Goal: Information Seeking & Learning: Find specific fact

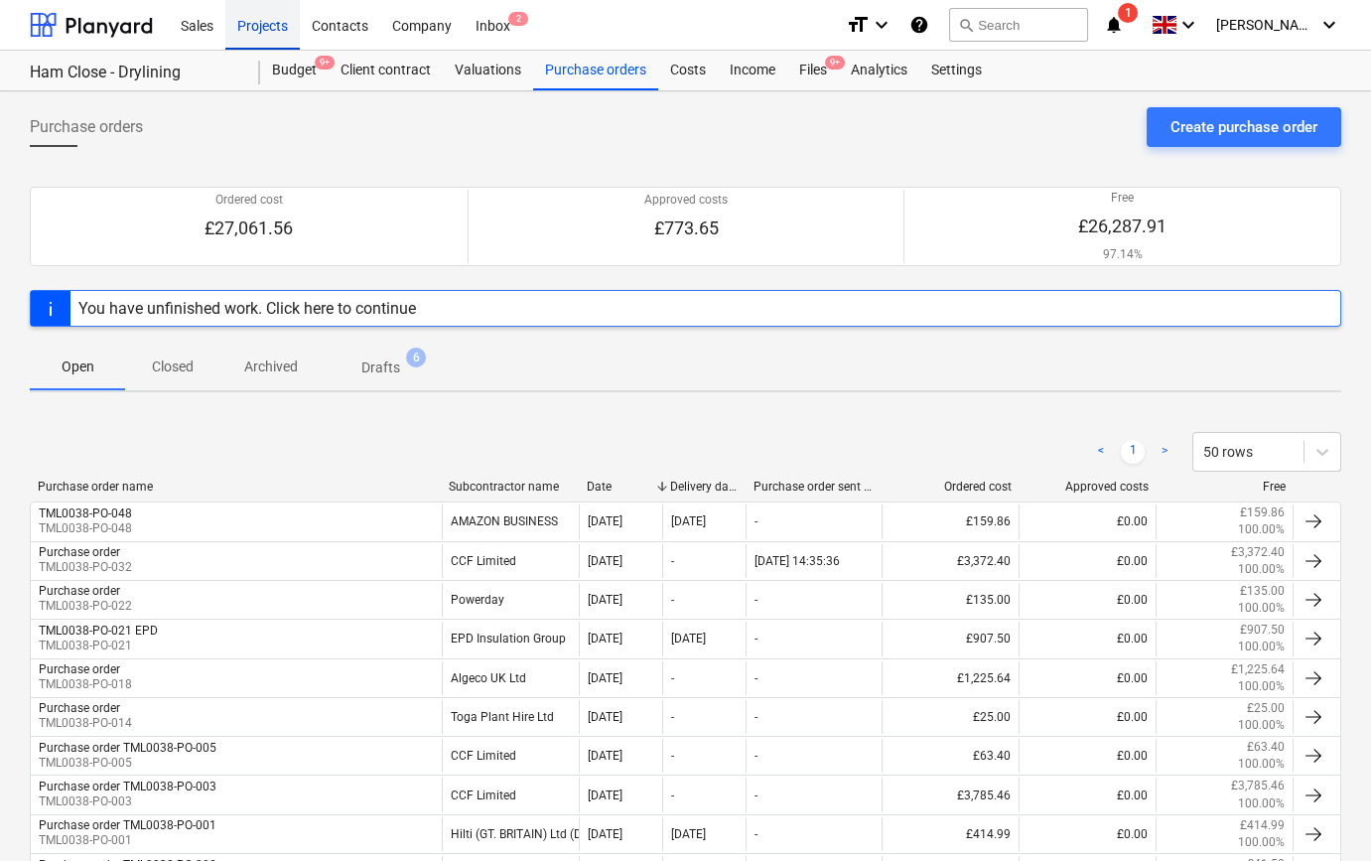
click at [263, 25] on div "Projects" at bounding box center [262, 24] width 74 height 51
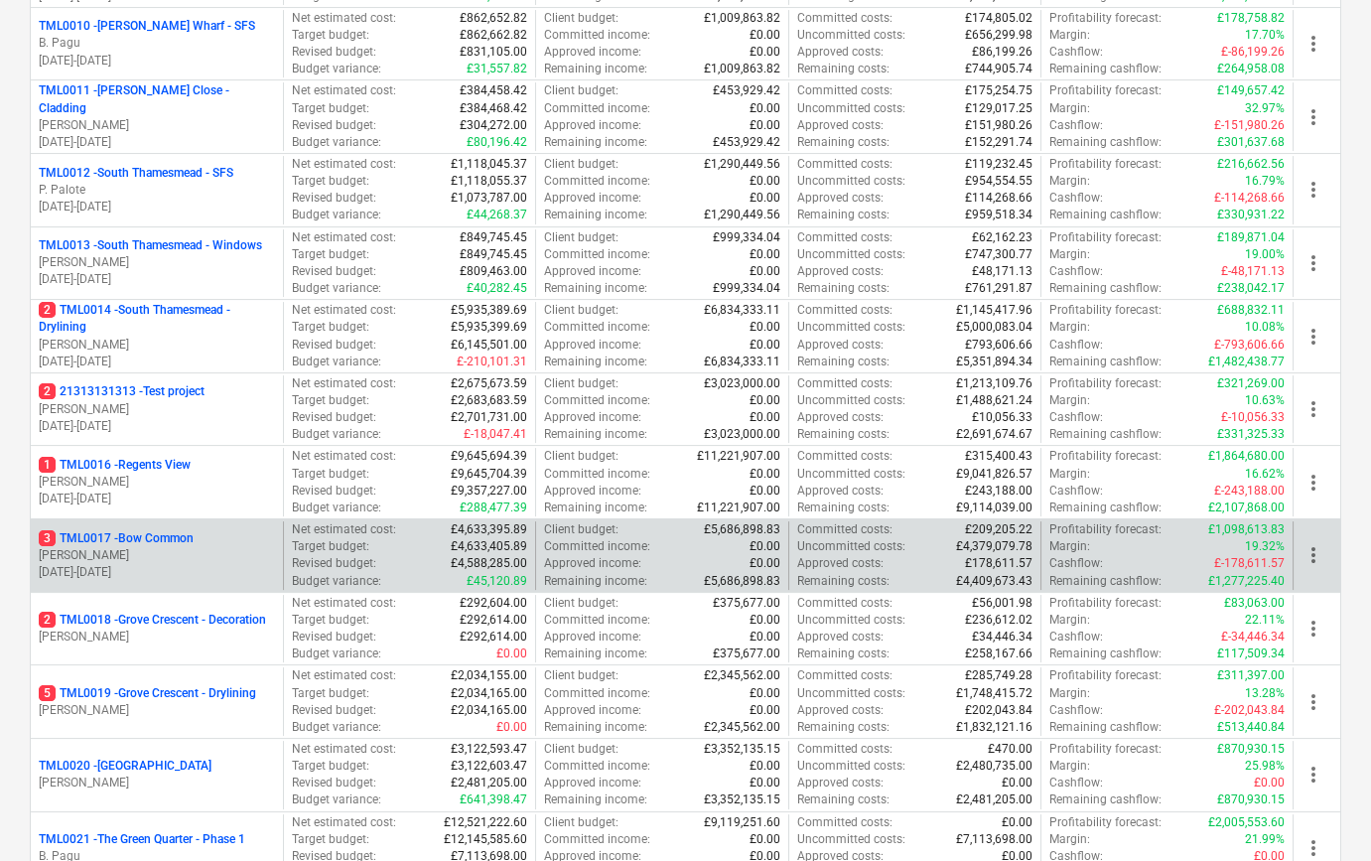
scroll to position [1172, 0]
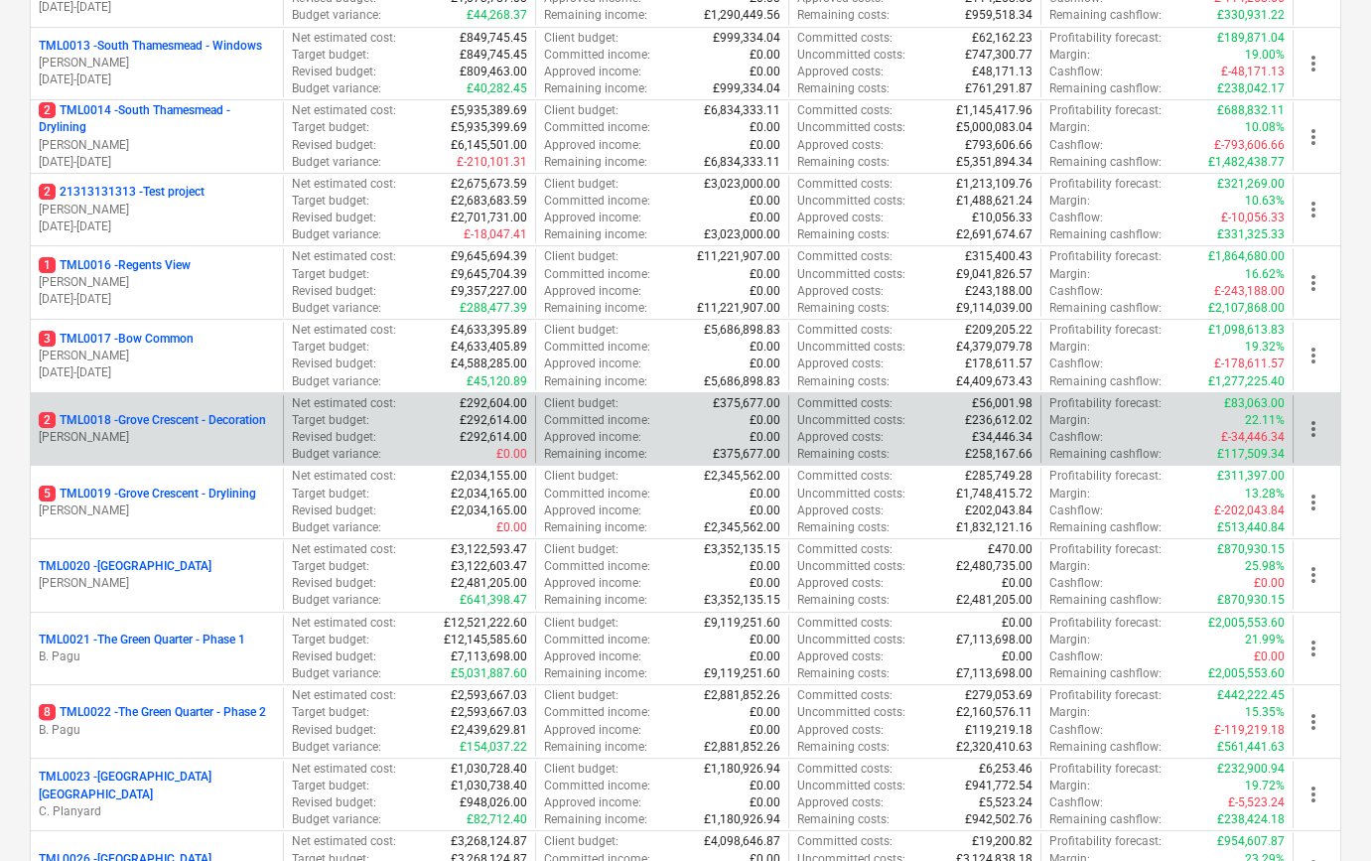
click at [160, 416] on p "2 TML0018 - Grove Crescent - Decoration" at bounding box center [152, 420] width 227 height 17
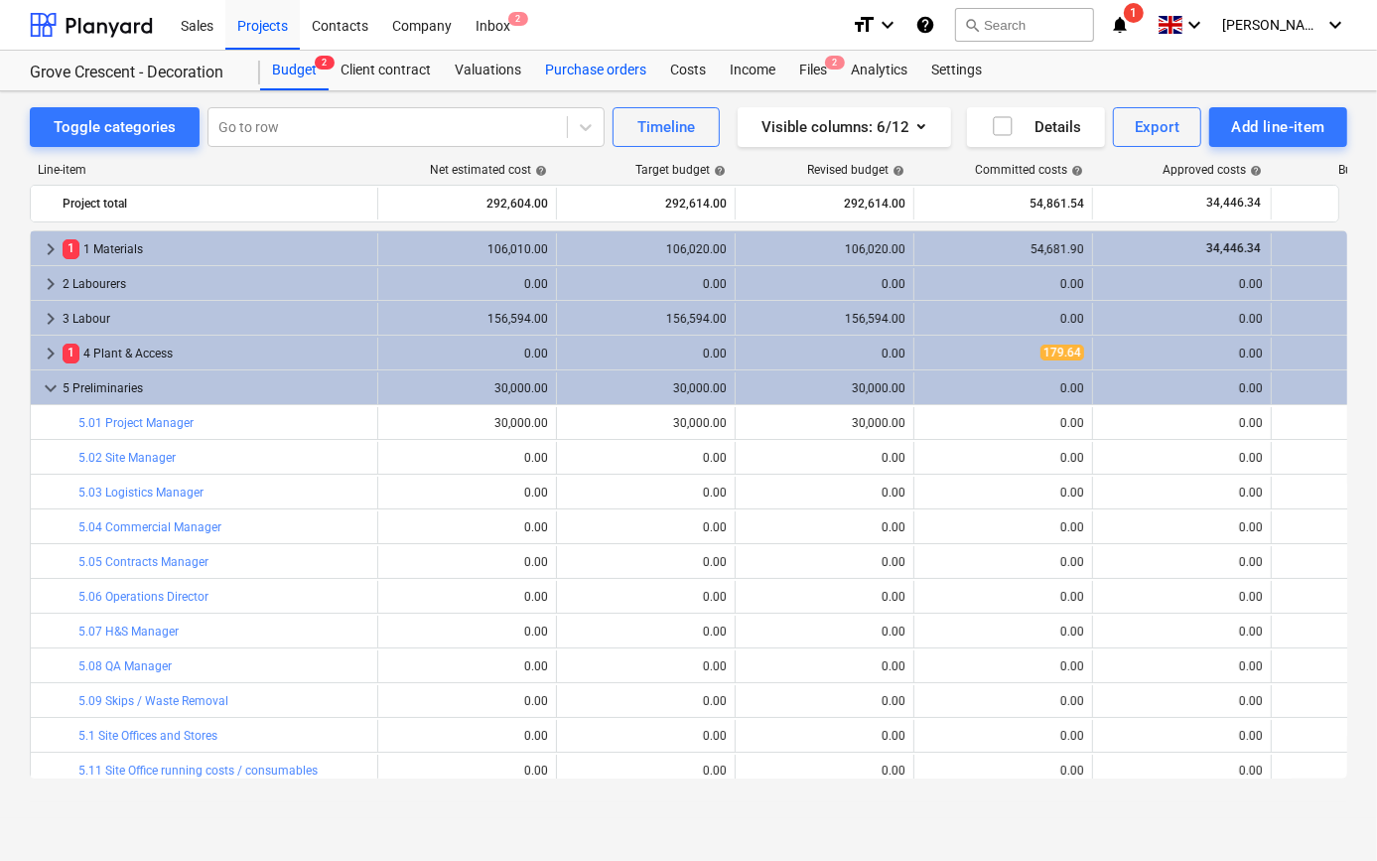
click at [603, 72] on div "Purchase orders" at bounding box center [595, 71] width 125 height 40
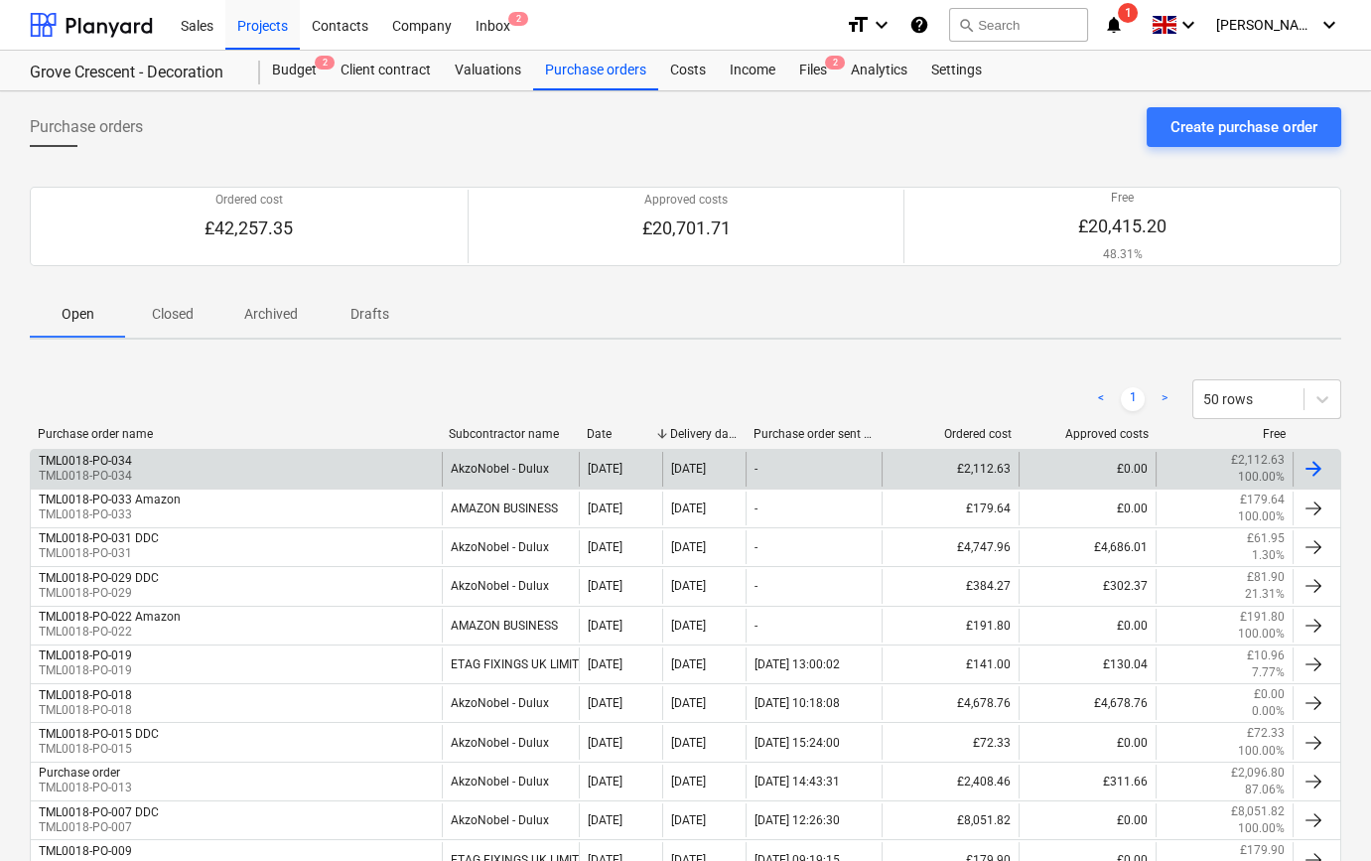
click at [295, 464] on div "TML0018-PO-034 TML0018-PO-034" at bounding box center [236, 469] width 411 height 34
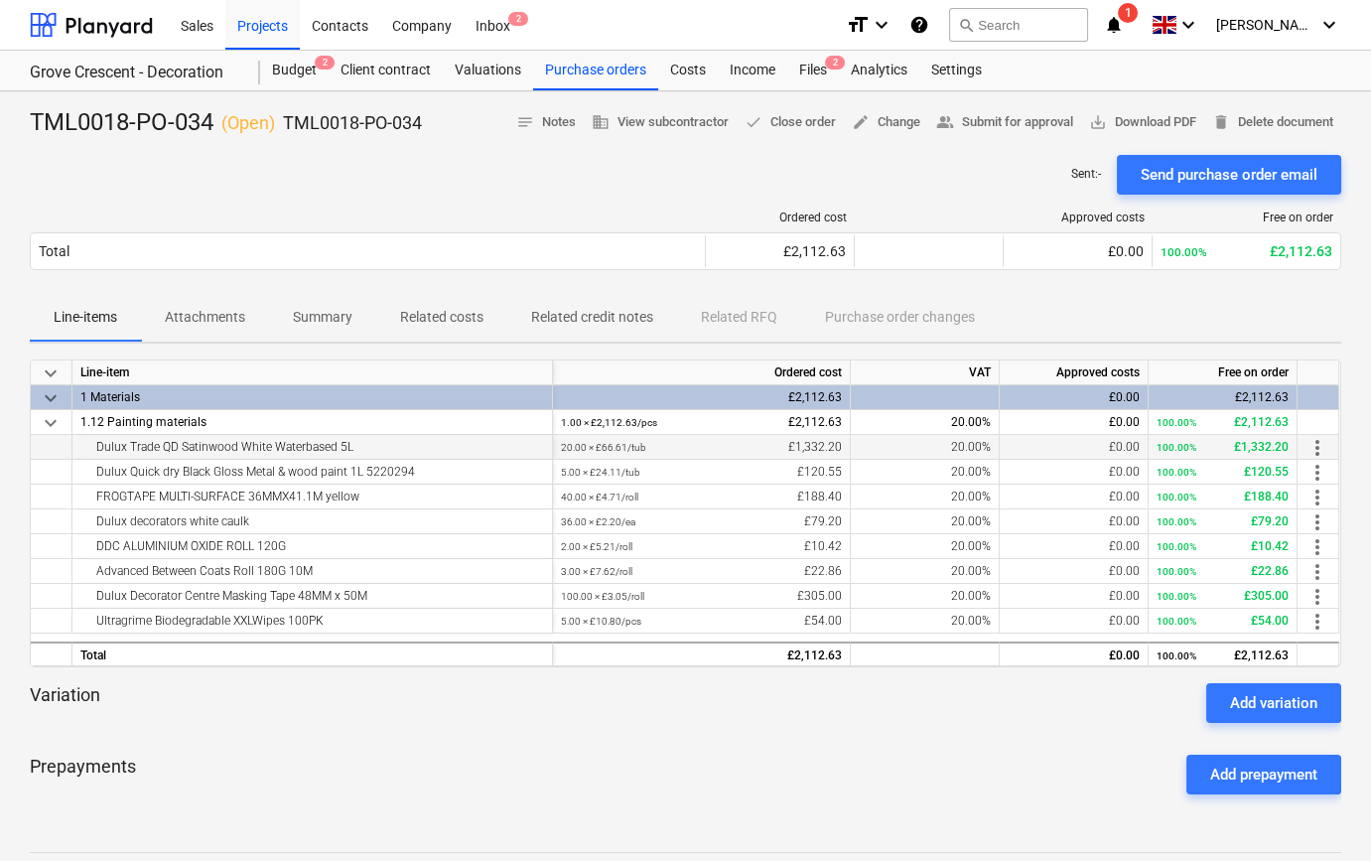
drag, startPoint x: 401, startPoint y: 445, endPoint x: 68, endPoint y: 458, distance: 333.8
click at [0, 0] on div "Dulux Trade QD Satinwood White Waterbased 5L 20.00 × £66.61 / tub £1,332.20 20.…" at bounding box center [0, 0] width 0 height 0
copy div "Dulux Trade QD Satinwood White Waterbased 5L"
drag, startPoint x: 428, startPoint y: 470, endPoint x: 90, endPoint y: 477, distance: 337.6
click at [90, 477] on div "Dulux Quick dry Black Gloss Metal & wood paint 1L 5220294" at bounding box center [312, 472] width 464 height 24
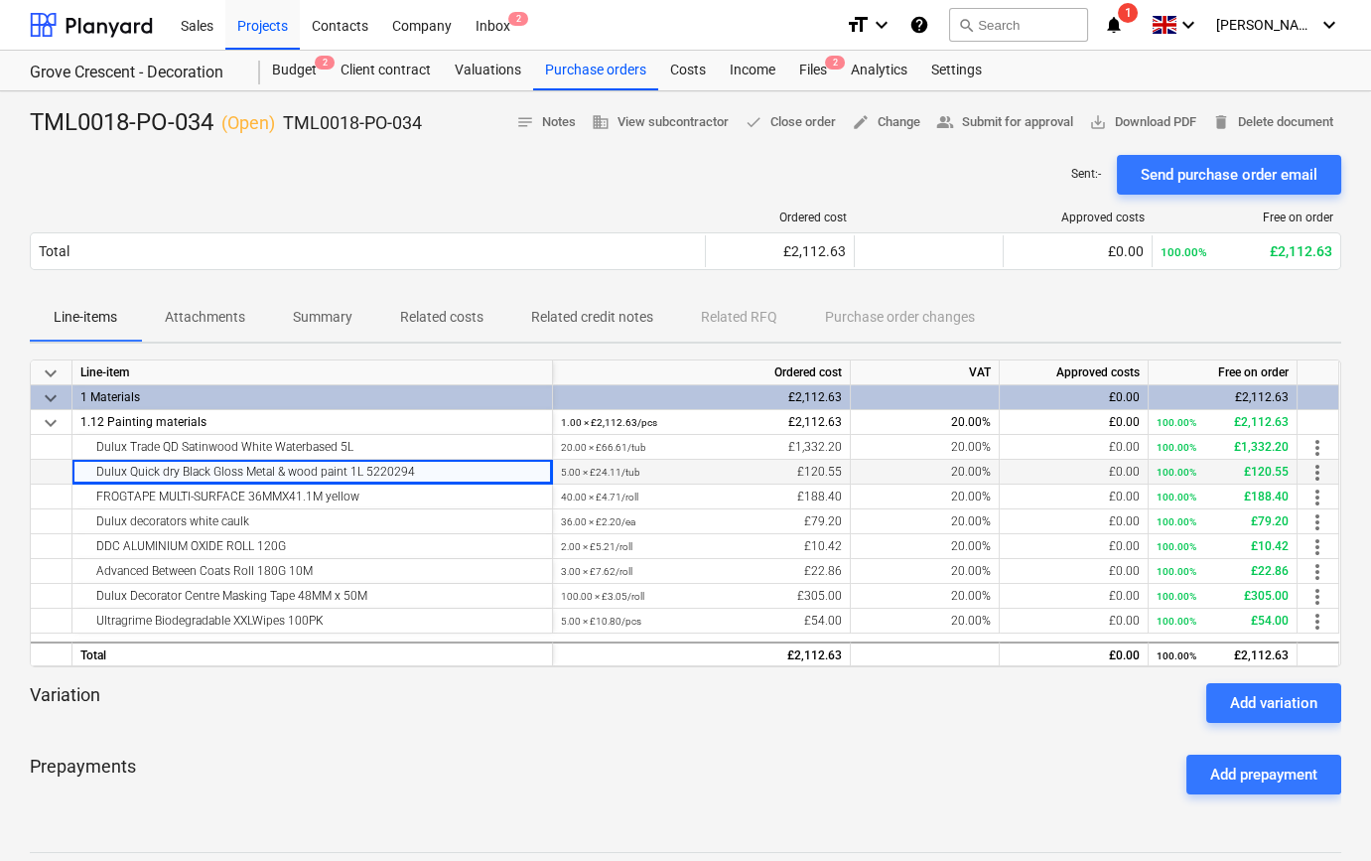
copy div "Dulux Quick dry Black Gloss Metal & wood paint 1L 5220294"
drag, startPoint x: 375, startPoint y: 495, endPoint x: 93, endPoint y: 505, distance: 282.1
click at [93, 505] on div "FROGTAPE MULTI-SURFACE 36MMX41.1M yellow" at bounding box center [312, 496] width 464 height 24
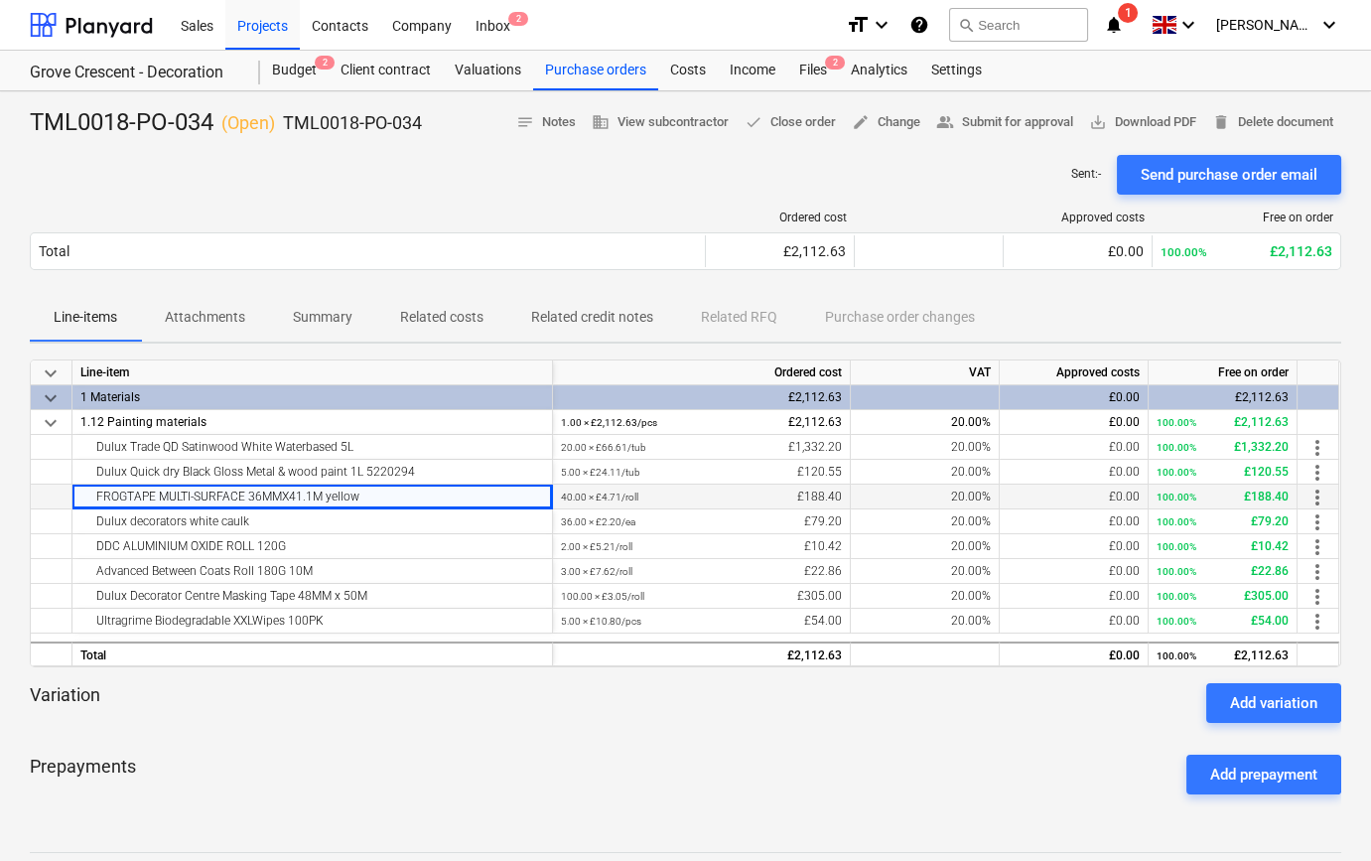
copy div "FROGTAPE MULTI-SURFACE 36MMX41.1M yellow"
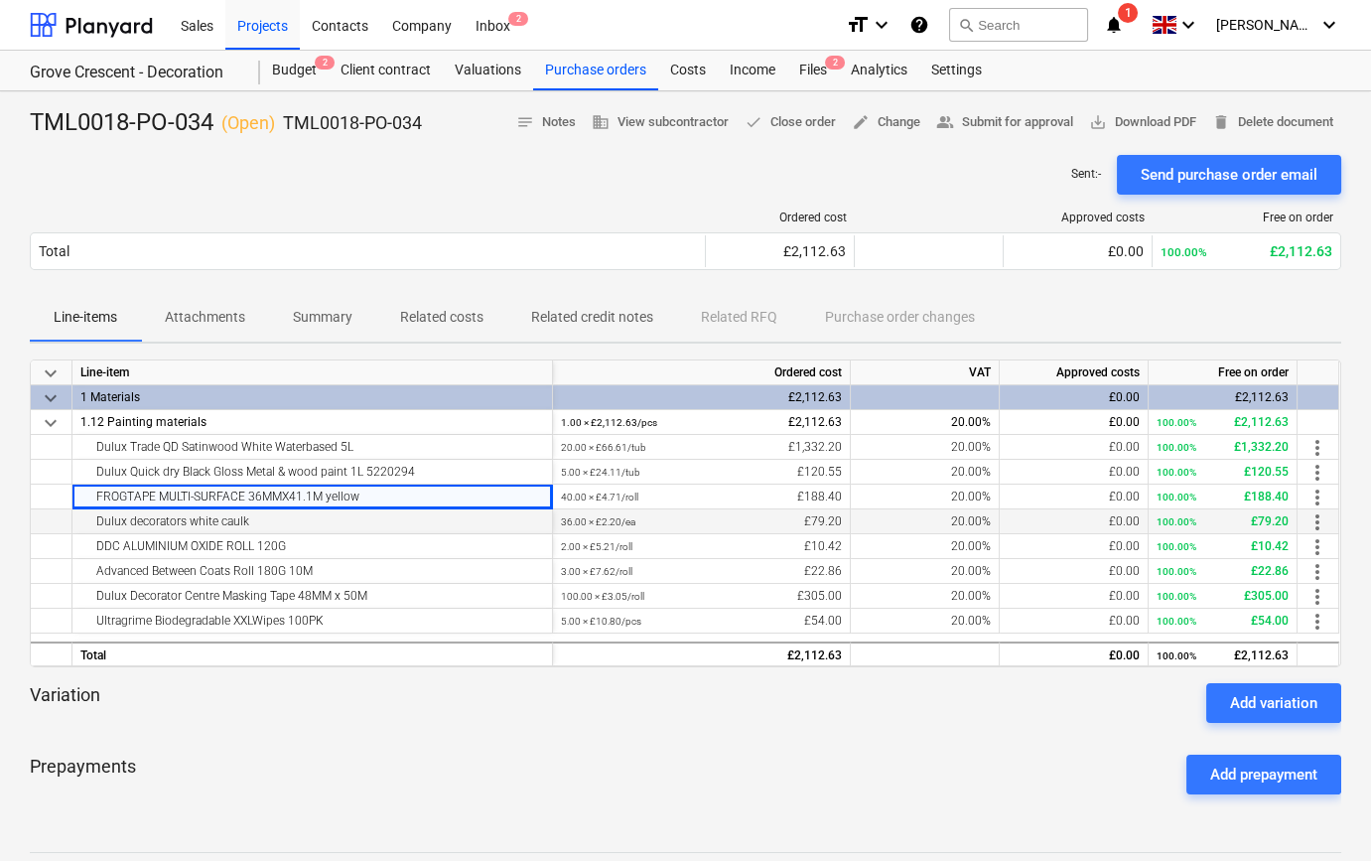
drag, startPoint x: 266, startPoint y: 516, endPoint x: 95, endPoint y: 523, distance: 170.9
click at [95, 523] on div "Dulux decorators white caulk" at bounding box center [312, 521] width 464 height 24
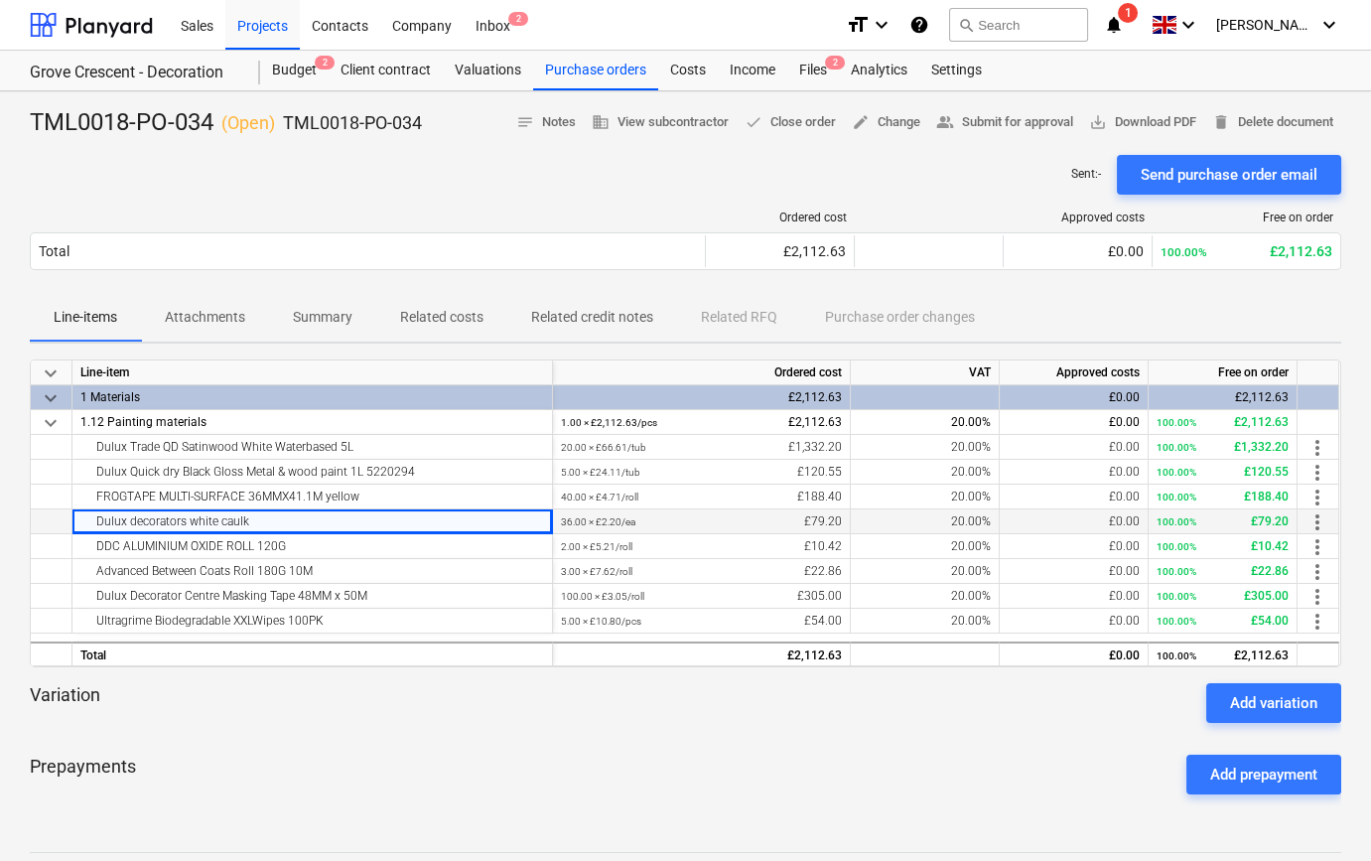
copy div "Dulux decorators white caulk"
drag, startPoint x: 297, startPoint y: 539, endPoint x: 96, endPoint y: 546, distance: 200.7
click at [96, 546] on div "DDC ALUMINIUM OXIDE ROLL 120G" at bounding box center [312, 546] width 464 height 24
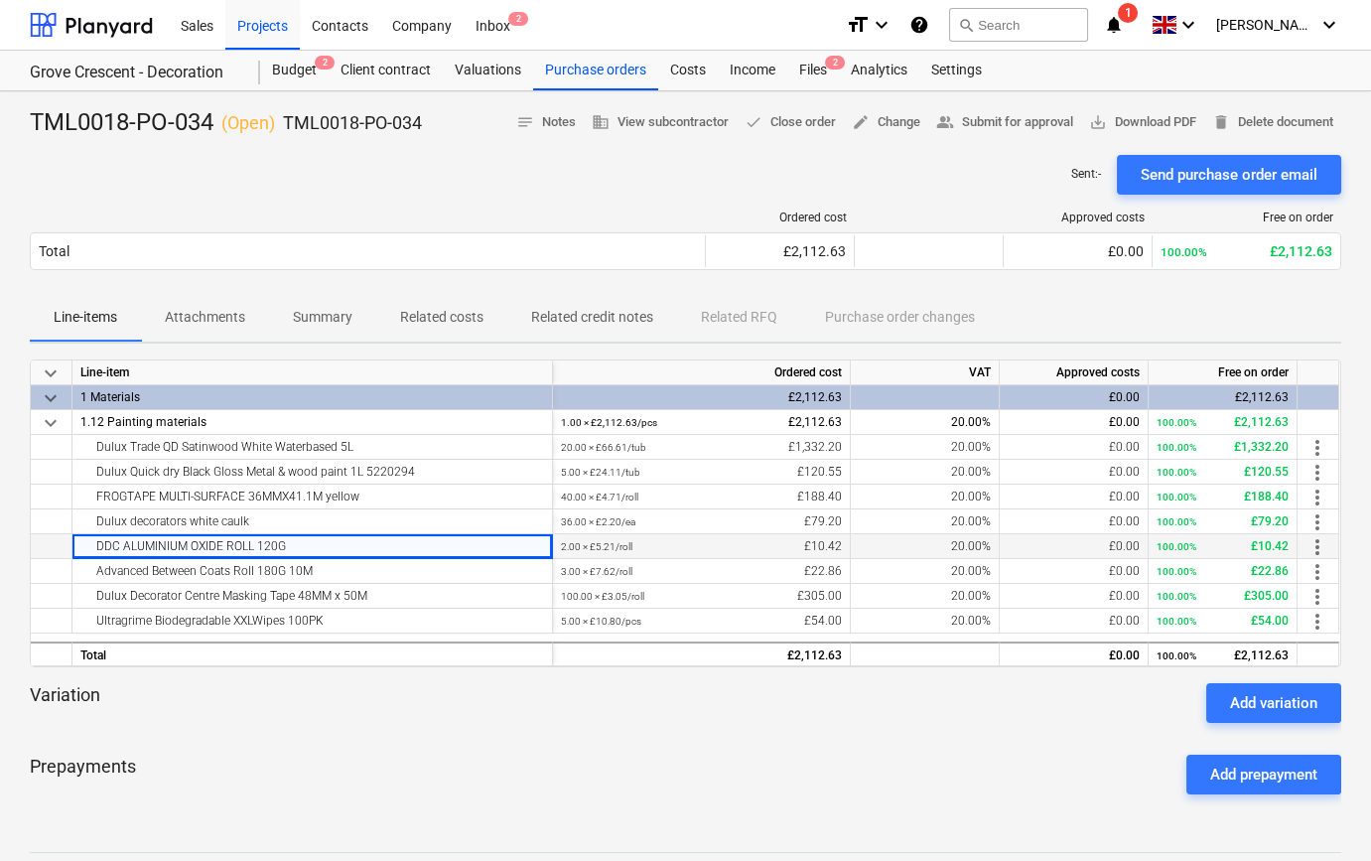
copy div "DDC ALUMINIUM OXIDE ROLL 120G"
drag, startPoint x: 332, startPoint y: 562, endPoint x: 89, endPoint y: 567, distance: 242.3
click at [89, 567] on div "Advanced Between Coats Roll 180G 10M" at bounding box center [312, 571] width 464 height 24
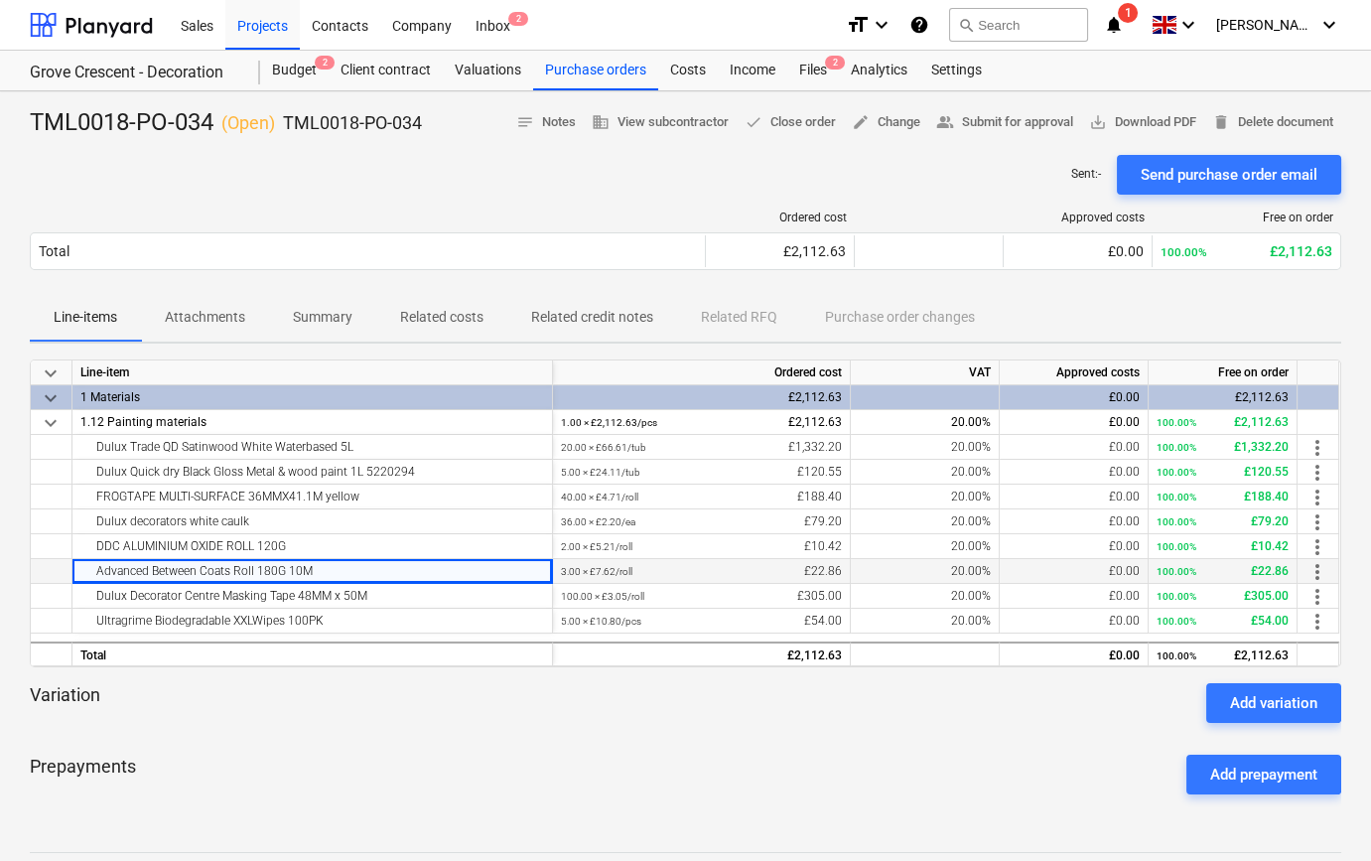
copy div "Advanced Between Coats Roll 180G 10M"
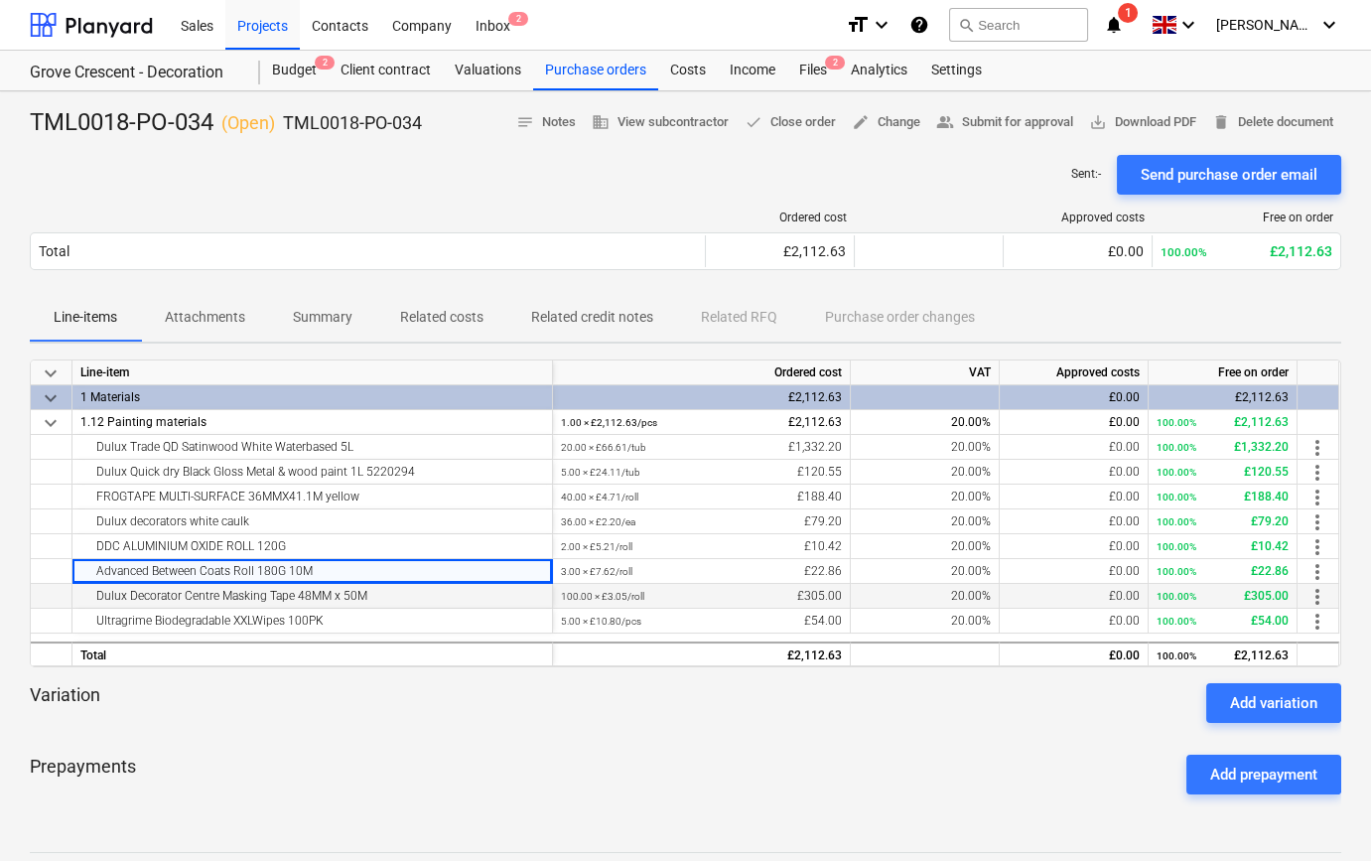
drag, startPoint x: 382, startPoint y: 587, endPoint x: 96, endPoint y: 586, distance: 285.9
click at [96, 586] on div "Dulux Decorator Centre Masking Tape 48MM x 50M" at bounding box center [312, 596] width 464 height 24
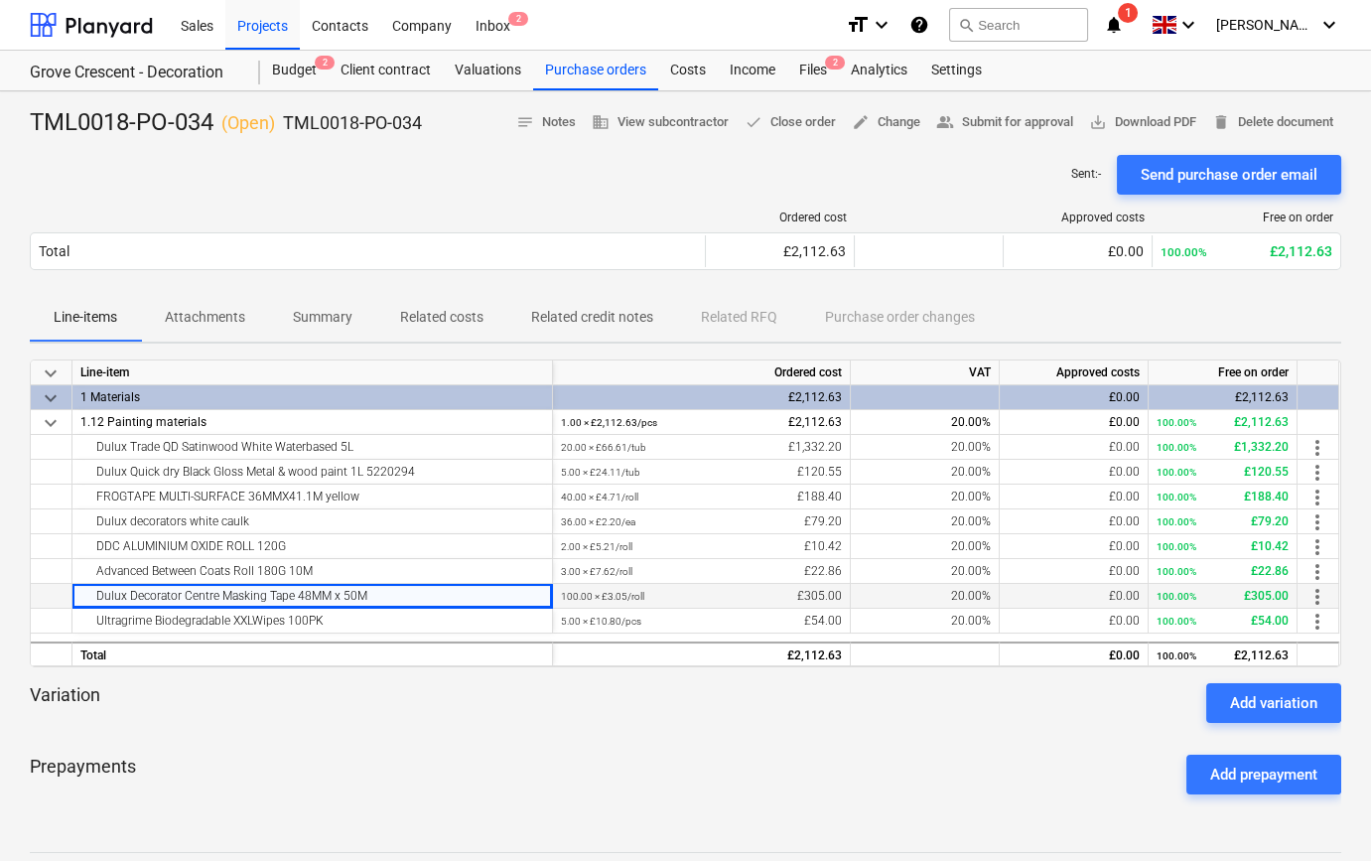
copy div "Dulux Decorator Centre Masking Tape 48MM x 50M"
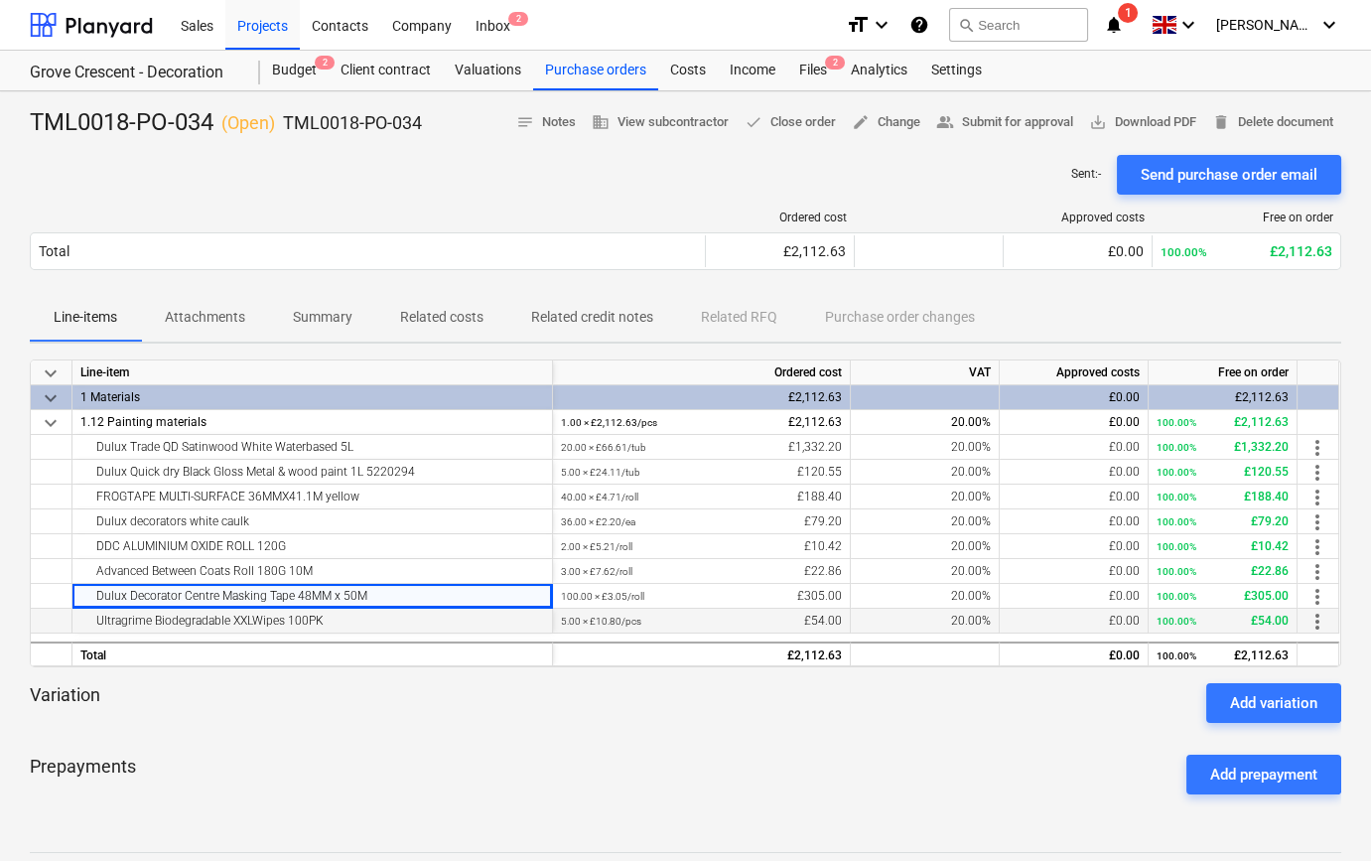
drag, startPoint x: 349, startPoint y: 617, endPoint x: 94, endPoint y: 615, distance: 255.1
click at [94, 615] on div "Ultragrime Biodegradable XXLWipes 100PK" at bounding box center [312, 621] width 464 height 24
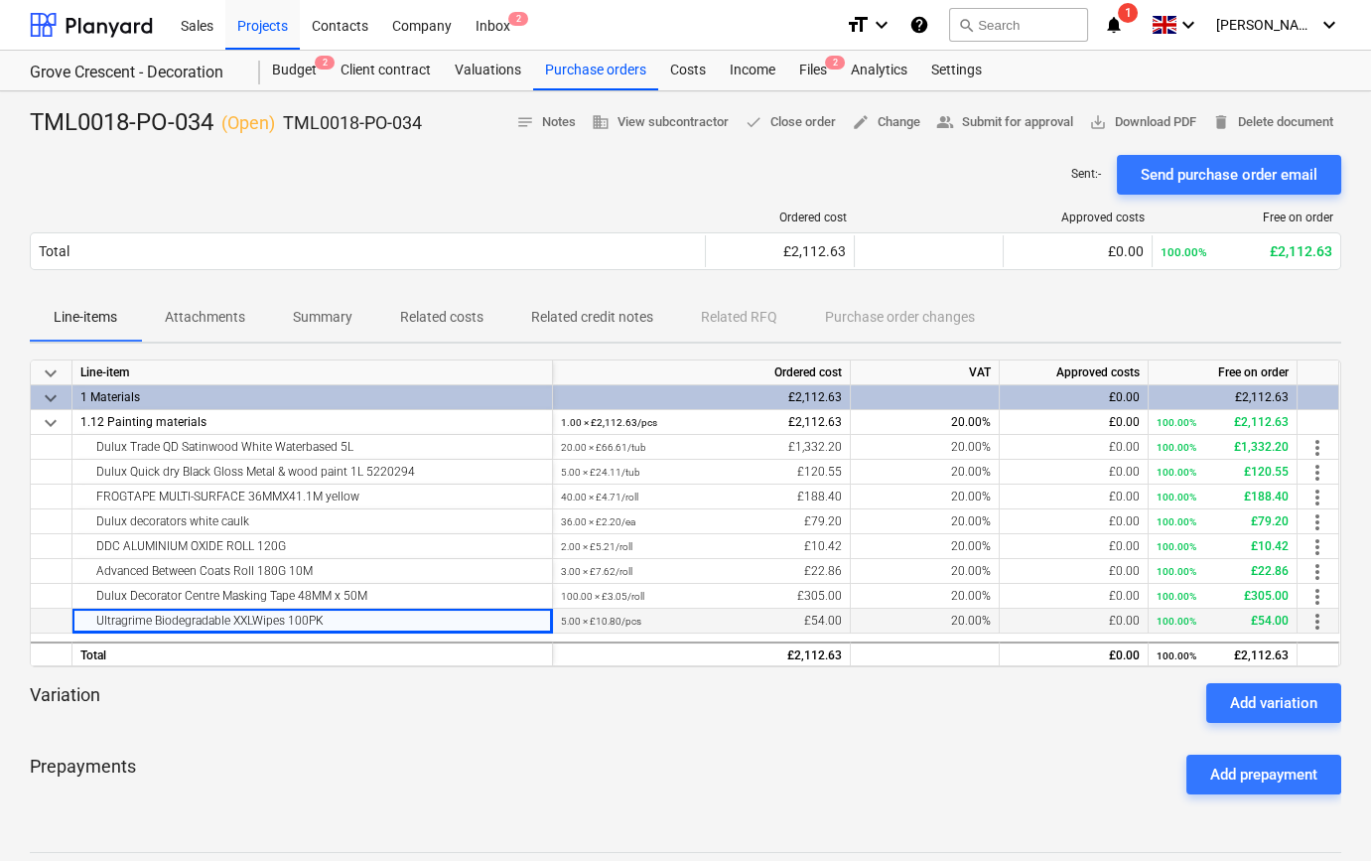
copy div "Ultragrime Biodegradable XXLWipes 100PK"
click at [329, 319] on p "Summary" at bounding box center [323, 317] width 60 height 21
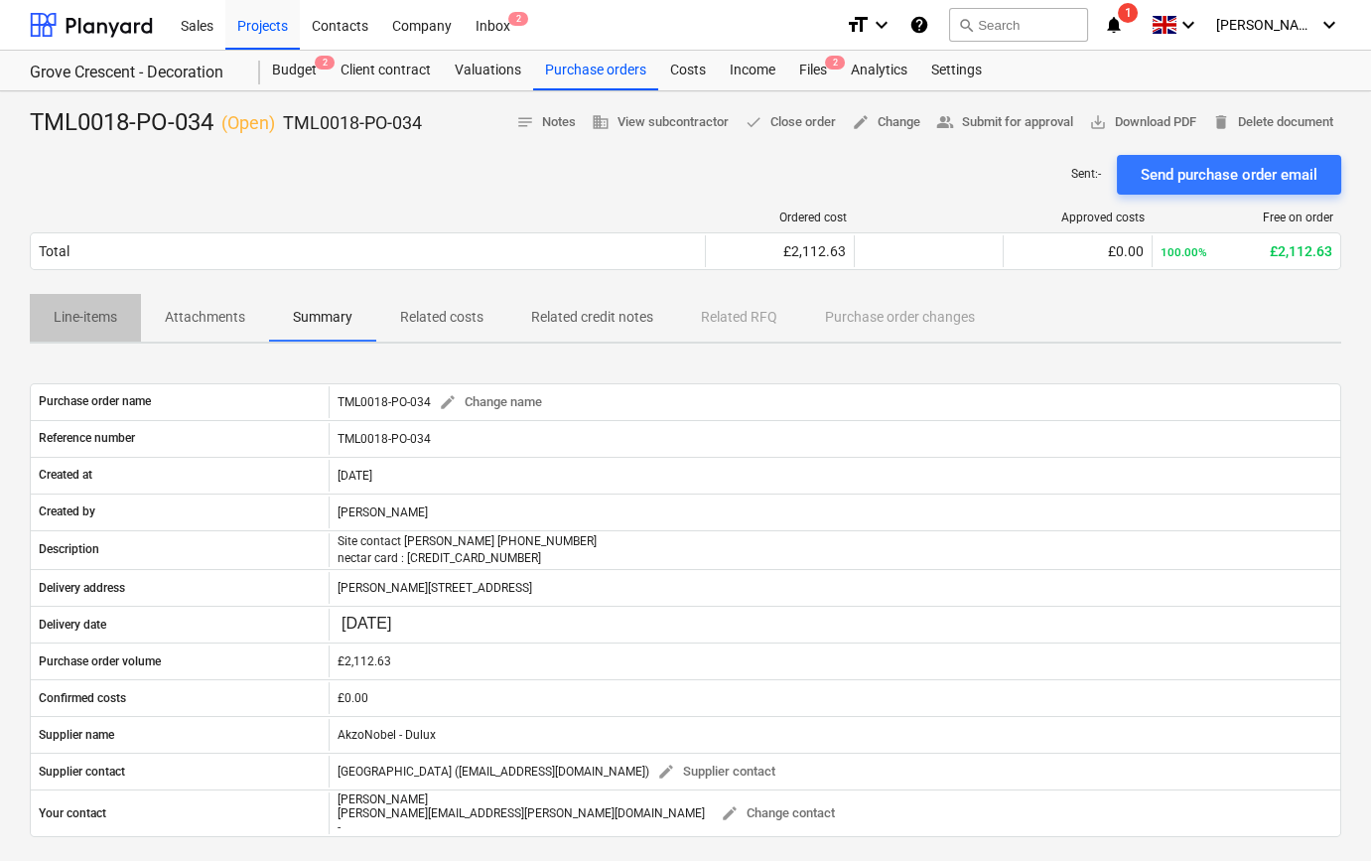
click at [79, 328] on p "Line-items" at bounding box center [86, 317] width 64 height 21
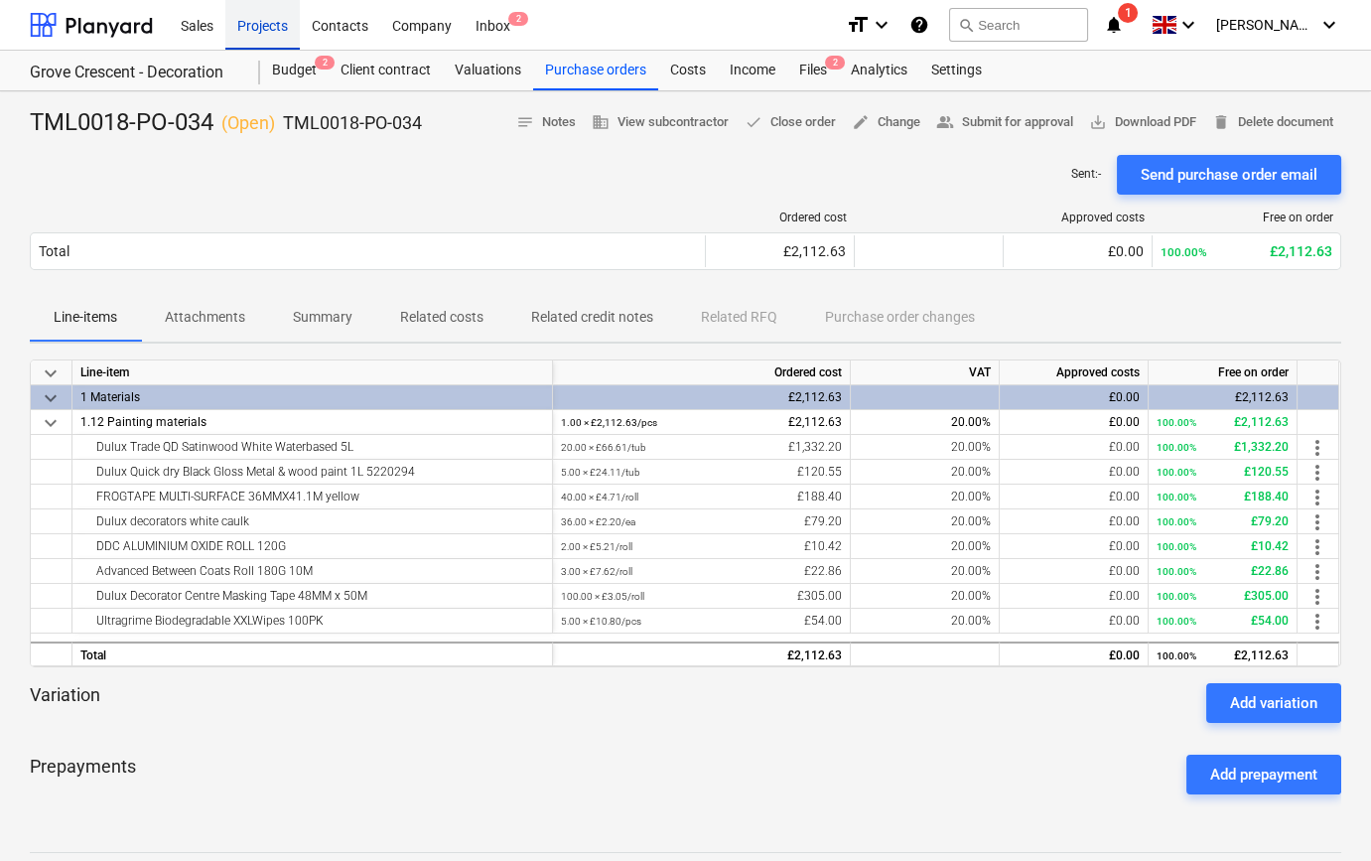
click at [245, 25] on div "Projects" at bounding box center [262, 24] width 74 height 51
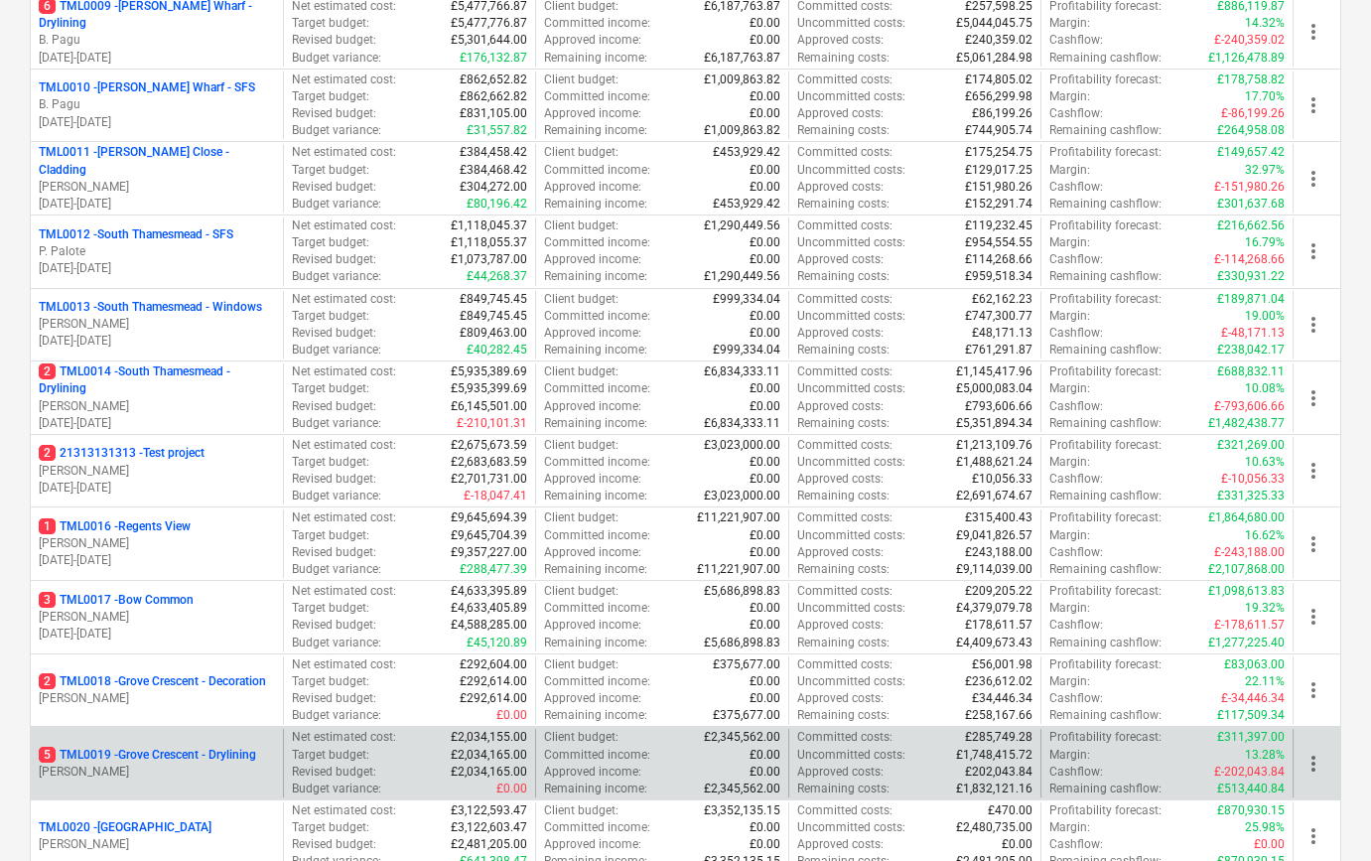
scroll to position [993, 0]
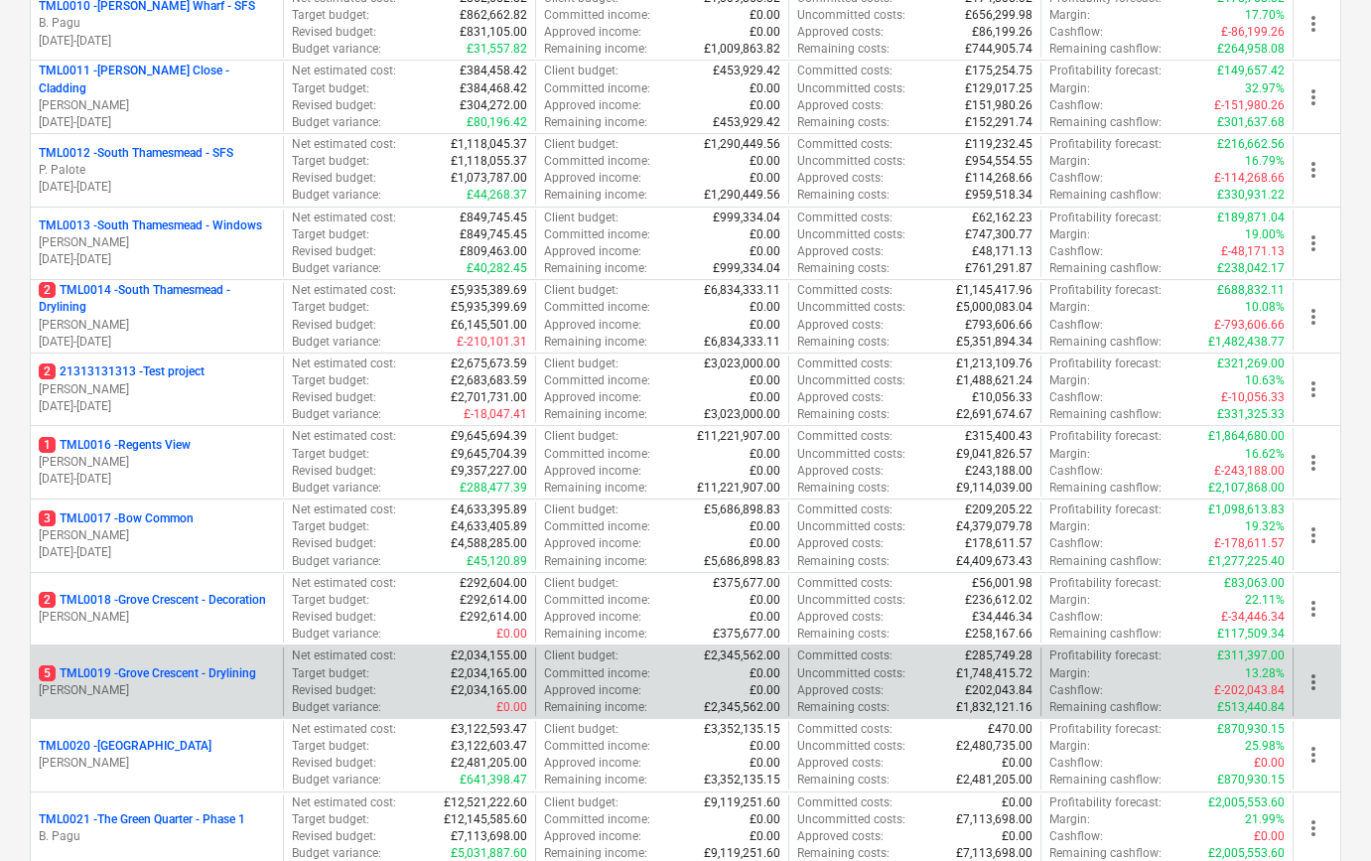
click at [147, 697] on div "5 TML0019 - Grove Crescent - Drylining [PERSON_NAME]" at bounding box center [157, 681] width 252 height 69
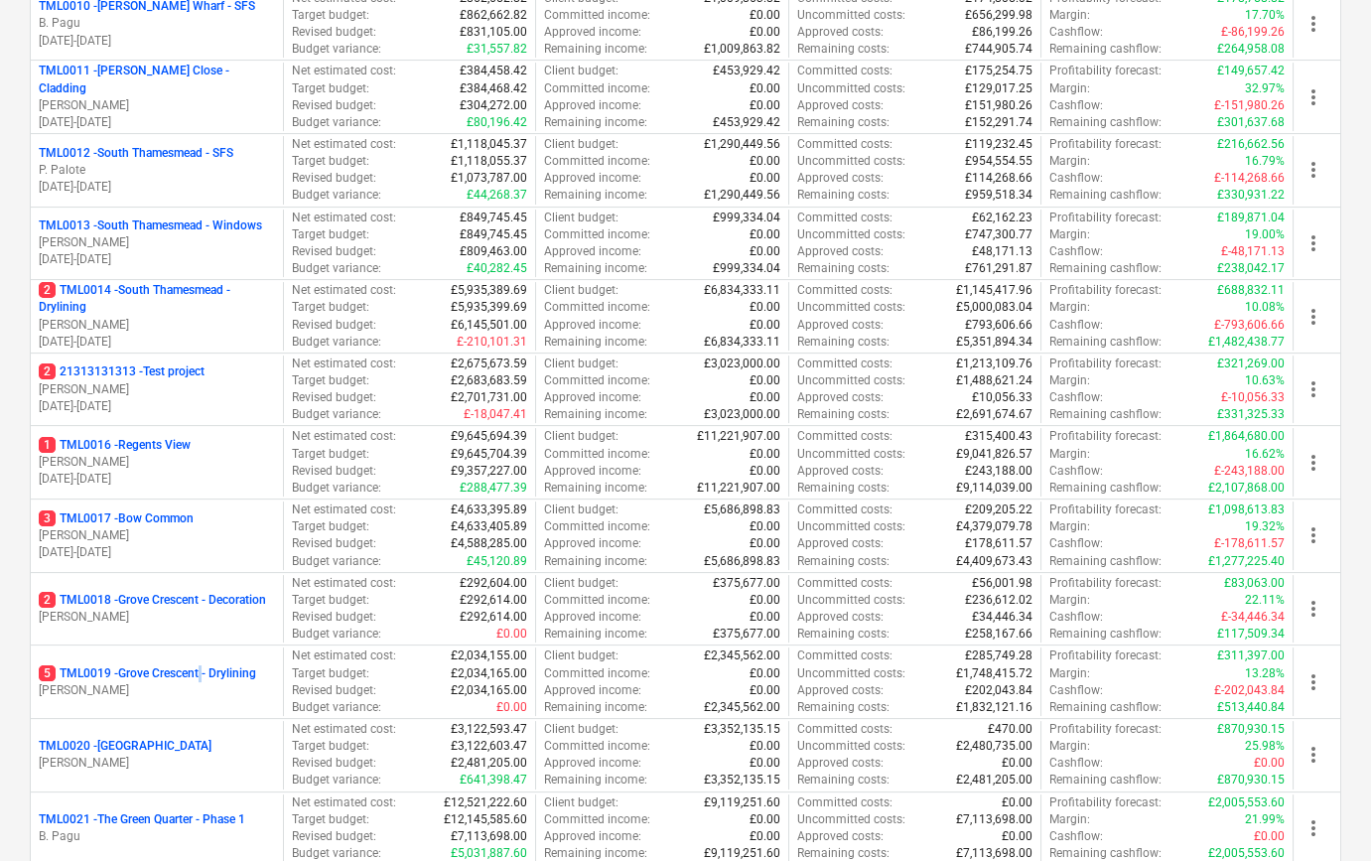
click at [207, 673] on p "5 TML0019 - [GEOGRAPHIC_DATA] - Drylining" at bounding box center [147, 673] width 217 height 17
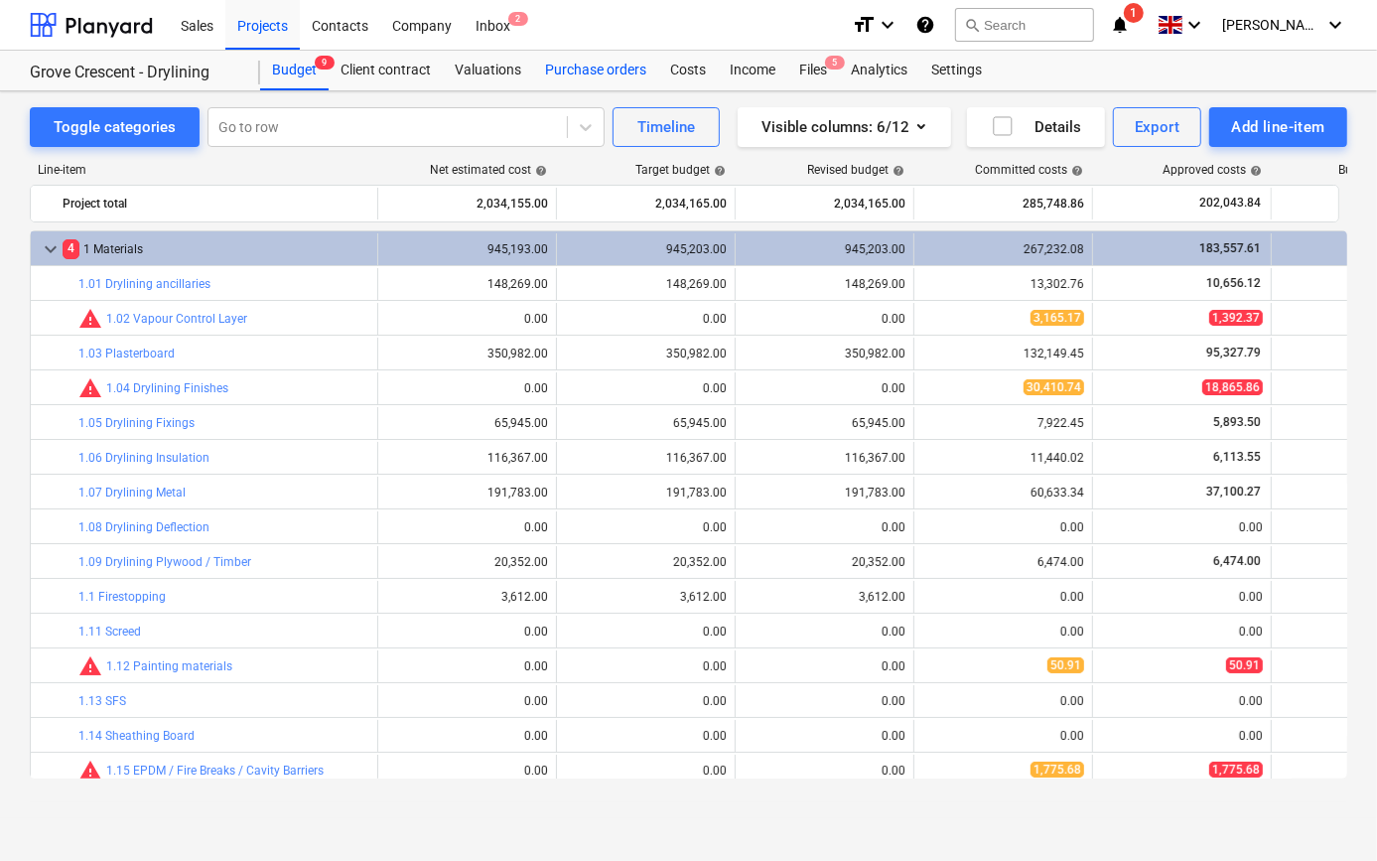
click at [564, 66] on div "Purchase orders" at bounding box center [595, 71] width 125 height 40
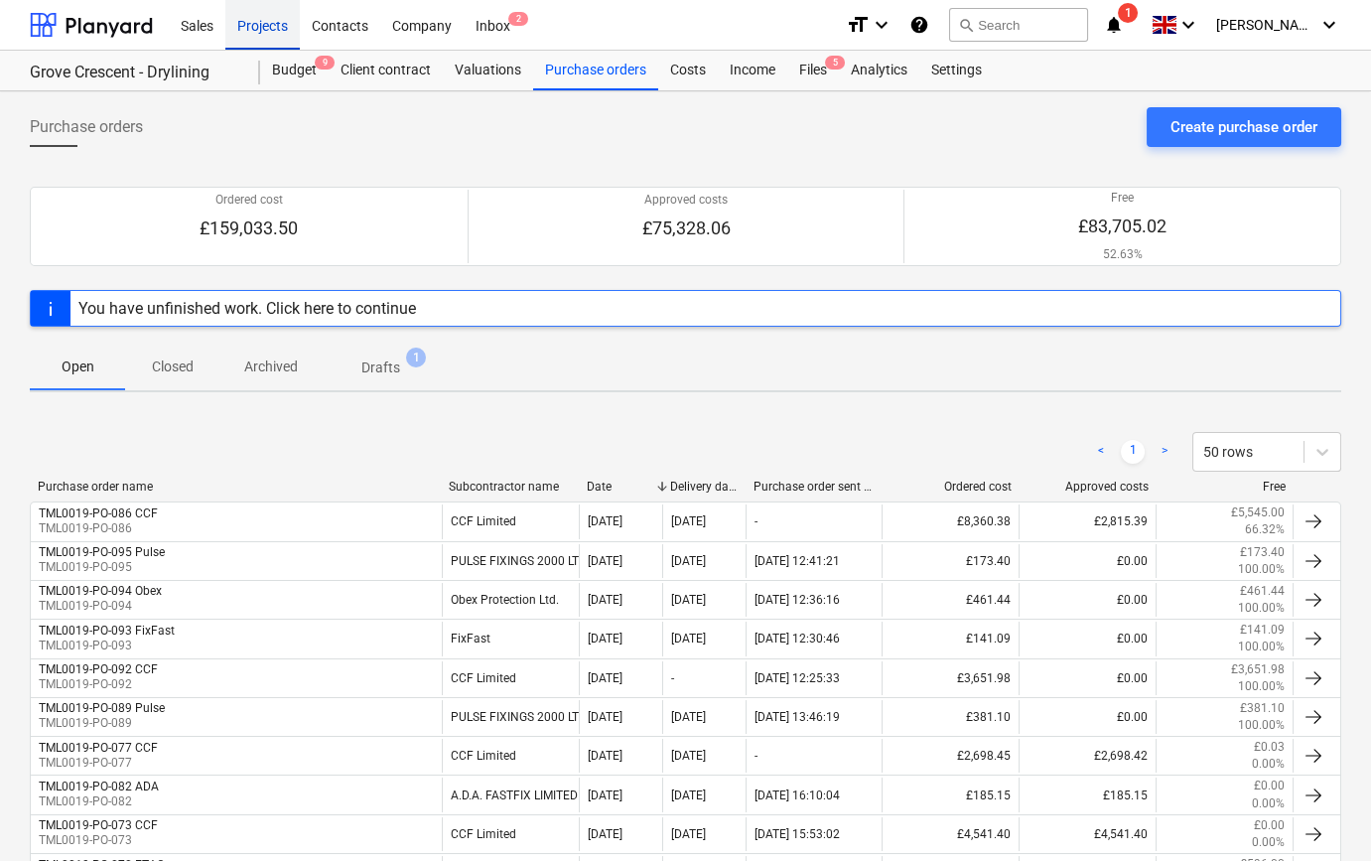
click at [245, 22] on div "Projects" at bounding box center [262, 24] width 74 height 51
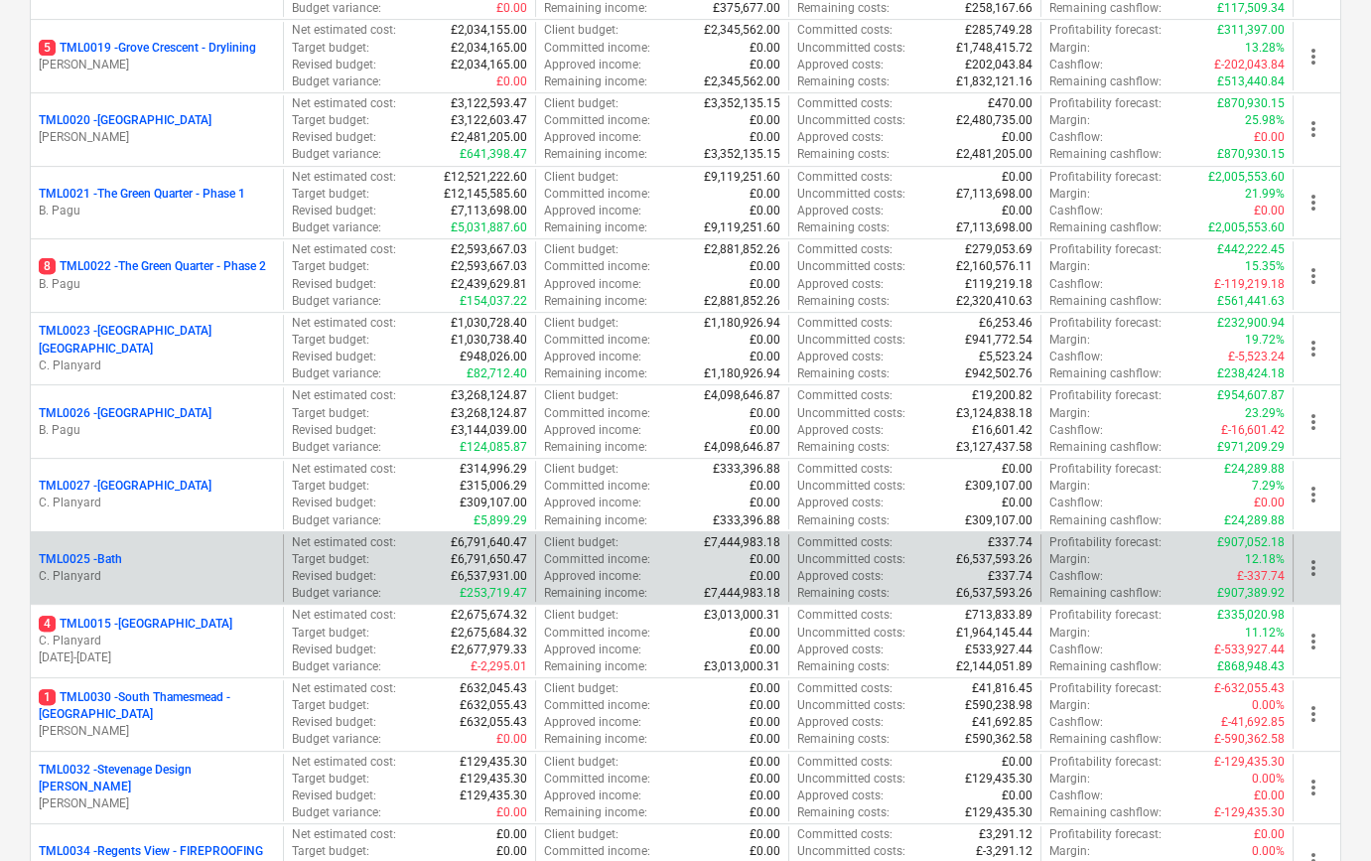
scroll to position [1624, 0]
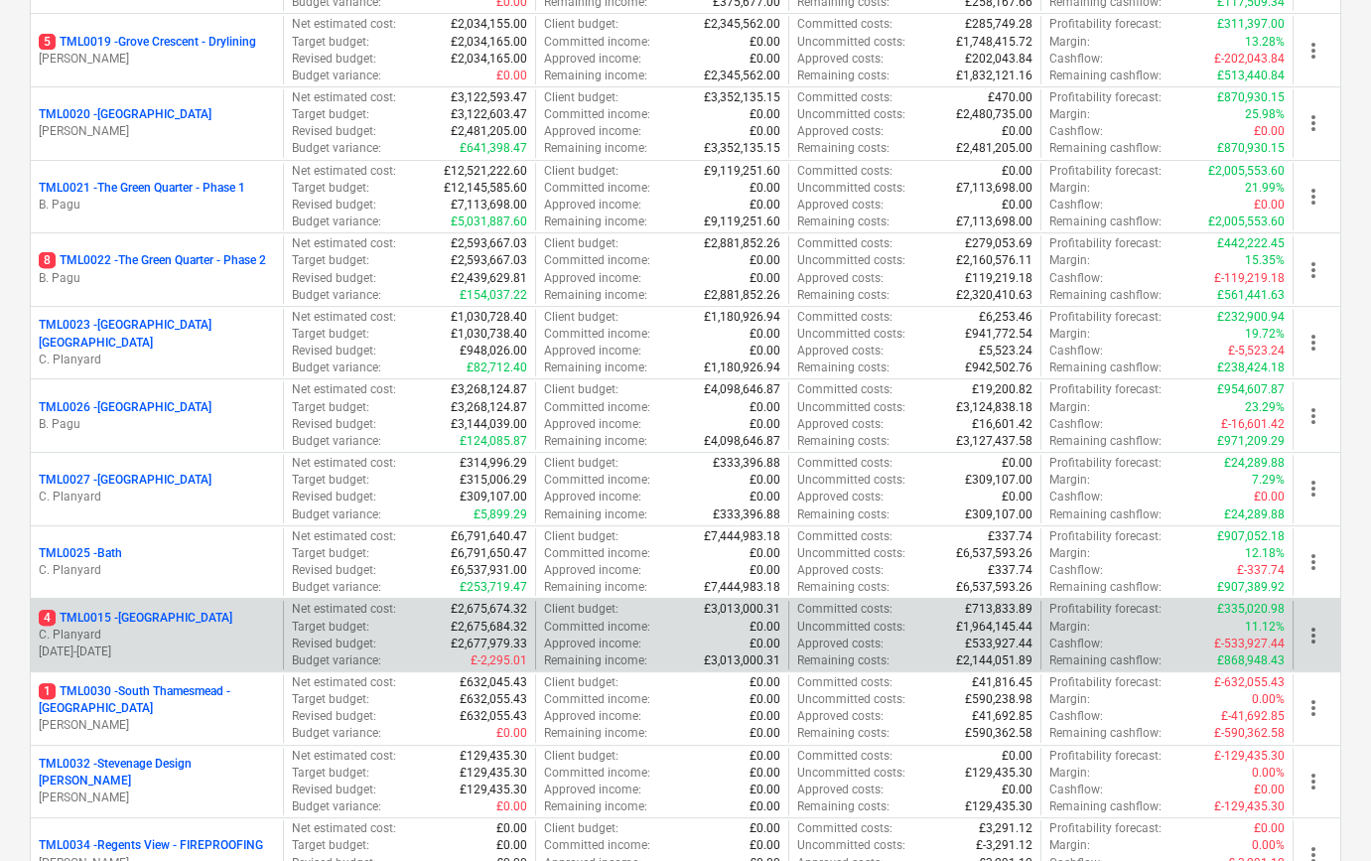
click at [169, 632] on p "C. Planyard" at bounding box center [157, 634] width 236 height 17
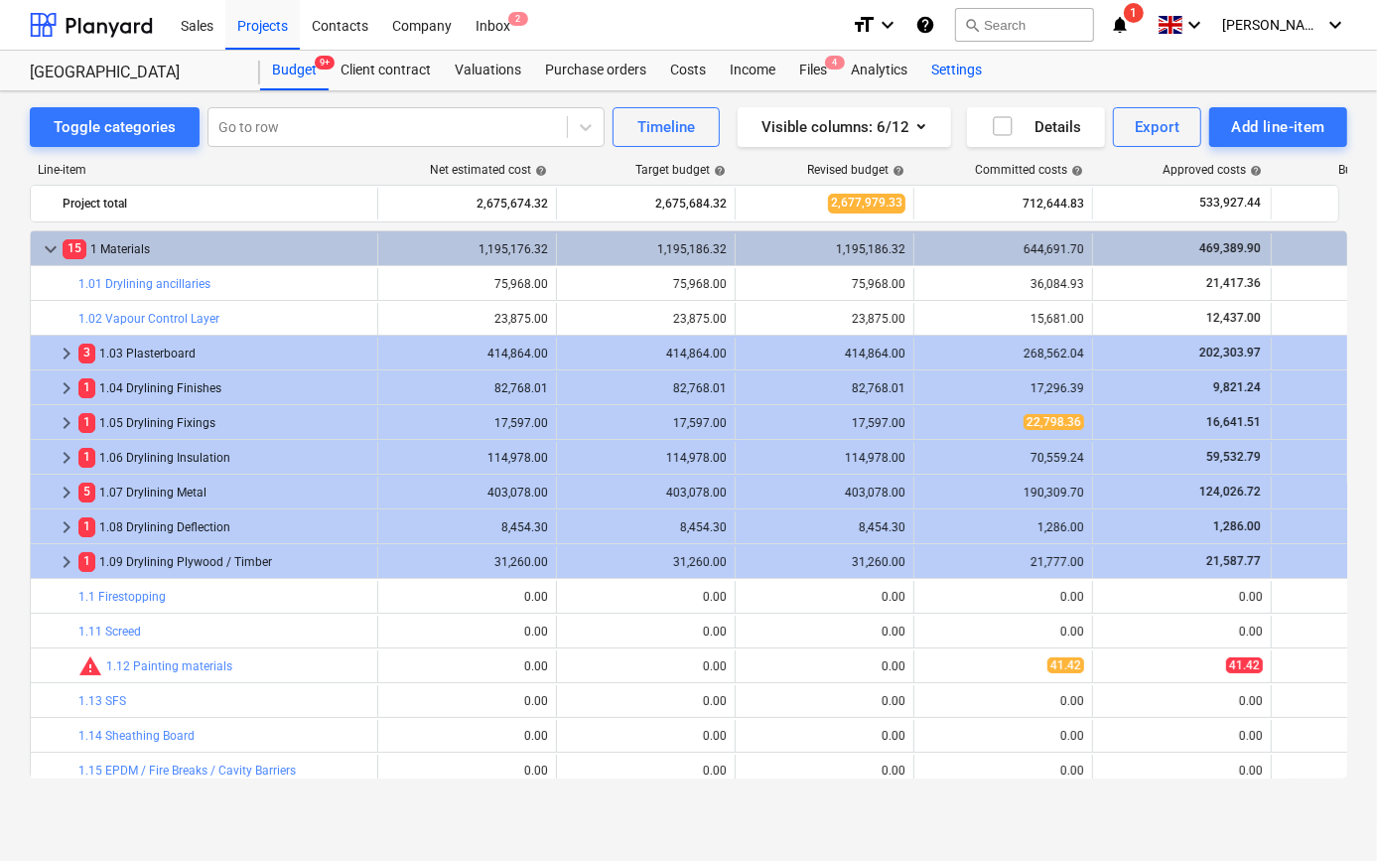
click at [937, 68] on div "Settings" at bounding box center [956, 71] width 74 height 40
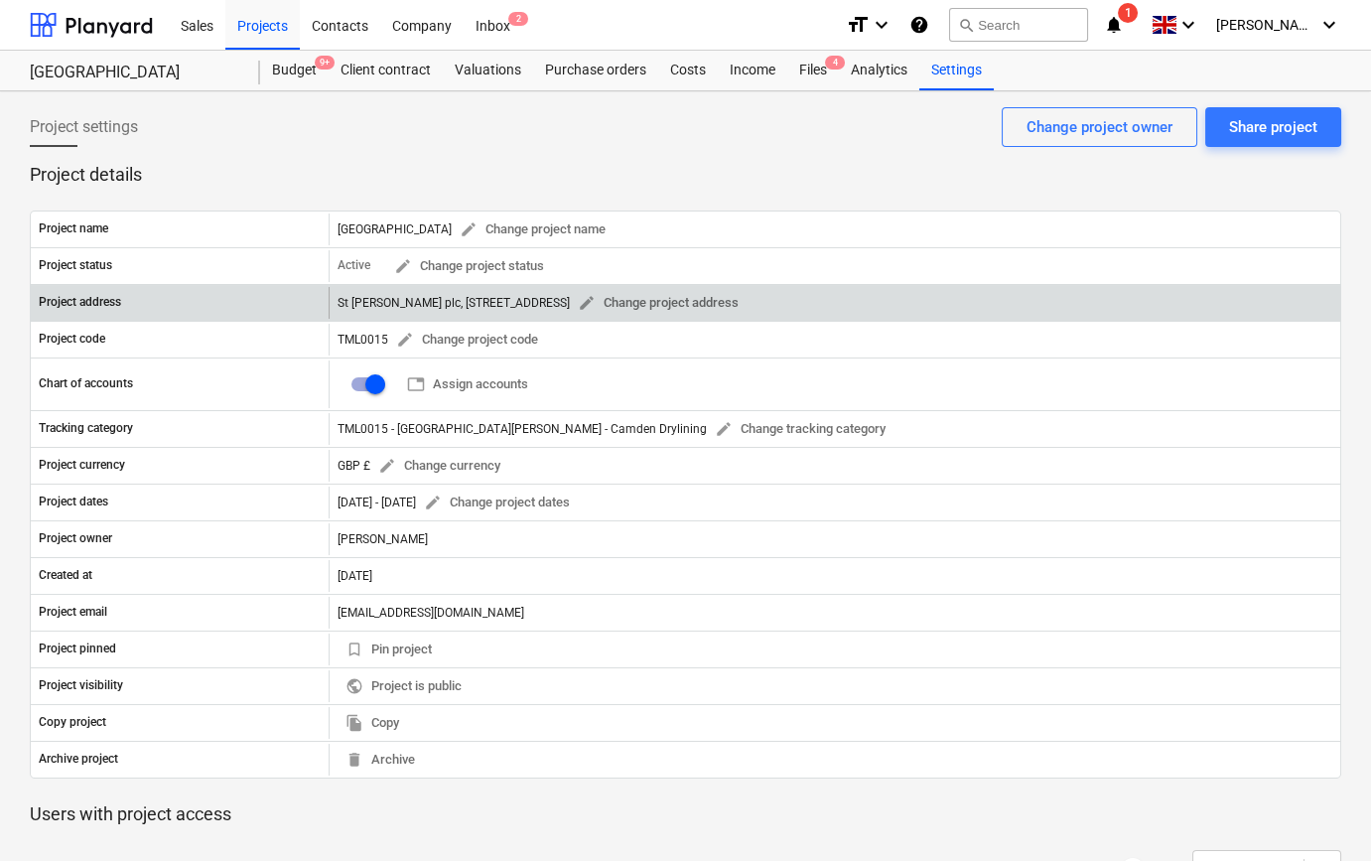
drag, startPoint x: 711, startPoint y: 298, endPoint x: 630, endPoint y: 310, distance: 81.3
click at [624, 306] on div "St [PERSON_NAME] plc, [STREET_ADDRESS] edit Change project address" at bounding box center [542, 303] width 409 height 31
drag, startPoint x: 715, startPoint y: 299, endPoint x: 675, endPoint y: 305, distance: 40.2
click at [675, 305] on div "St [PERSON_NAME] plc, [STREET_ADDRESS] edit Change project address" at bounding box center [542, 303] width 409 height 31
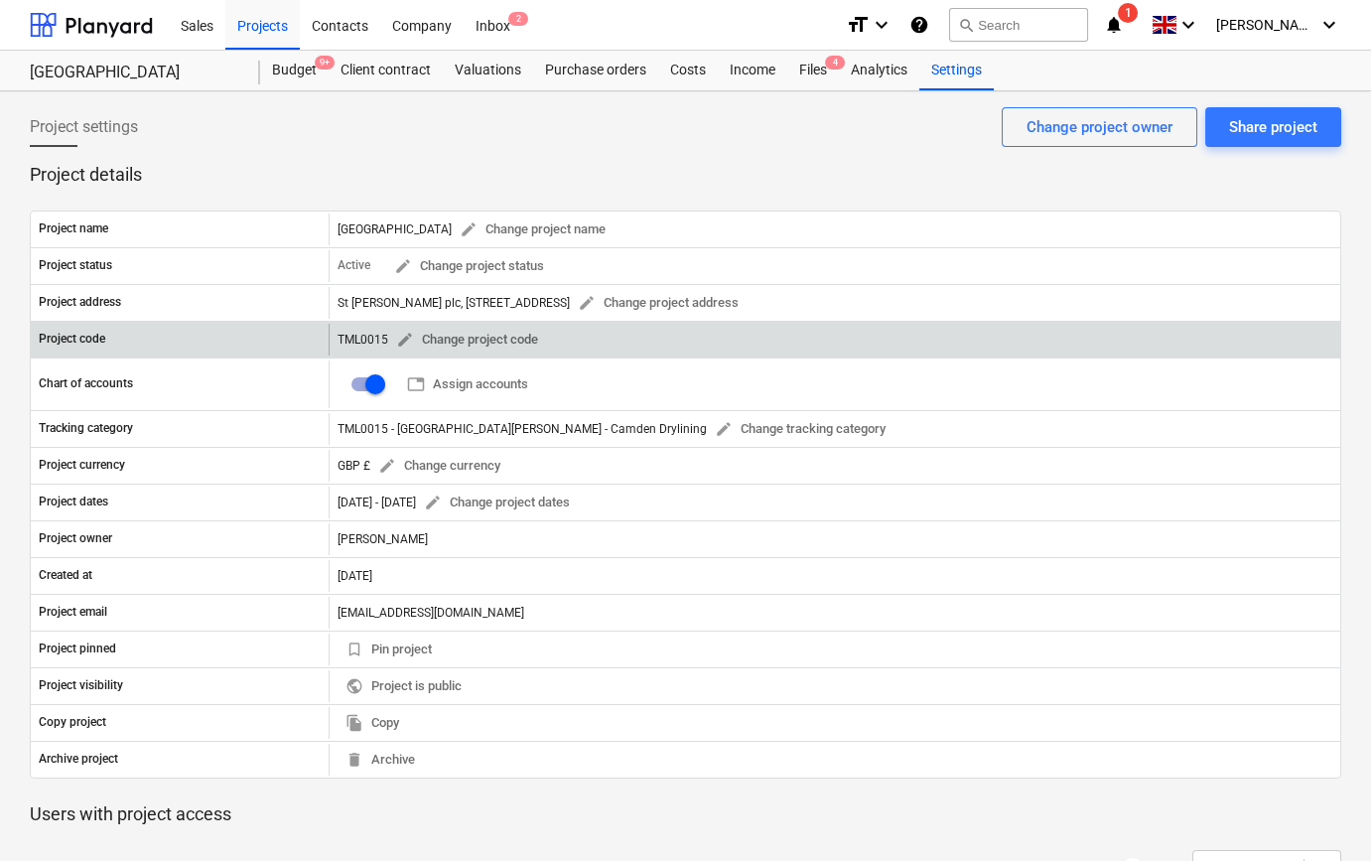
drag, startPoint x: 675, startPoint y: 305, endPoint x: 736, endPoint y: 350, distance: 75.8
click at [736, 350] on div "TML0015 edit Change project code" at bounding box center [835, 340] width 1012 height 32
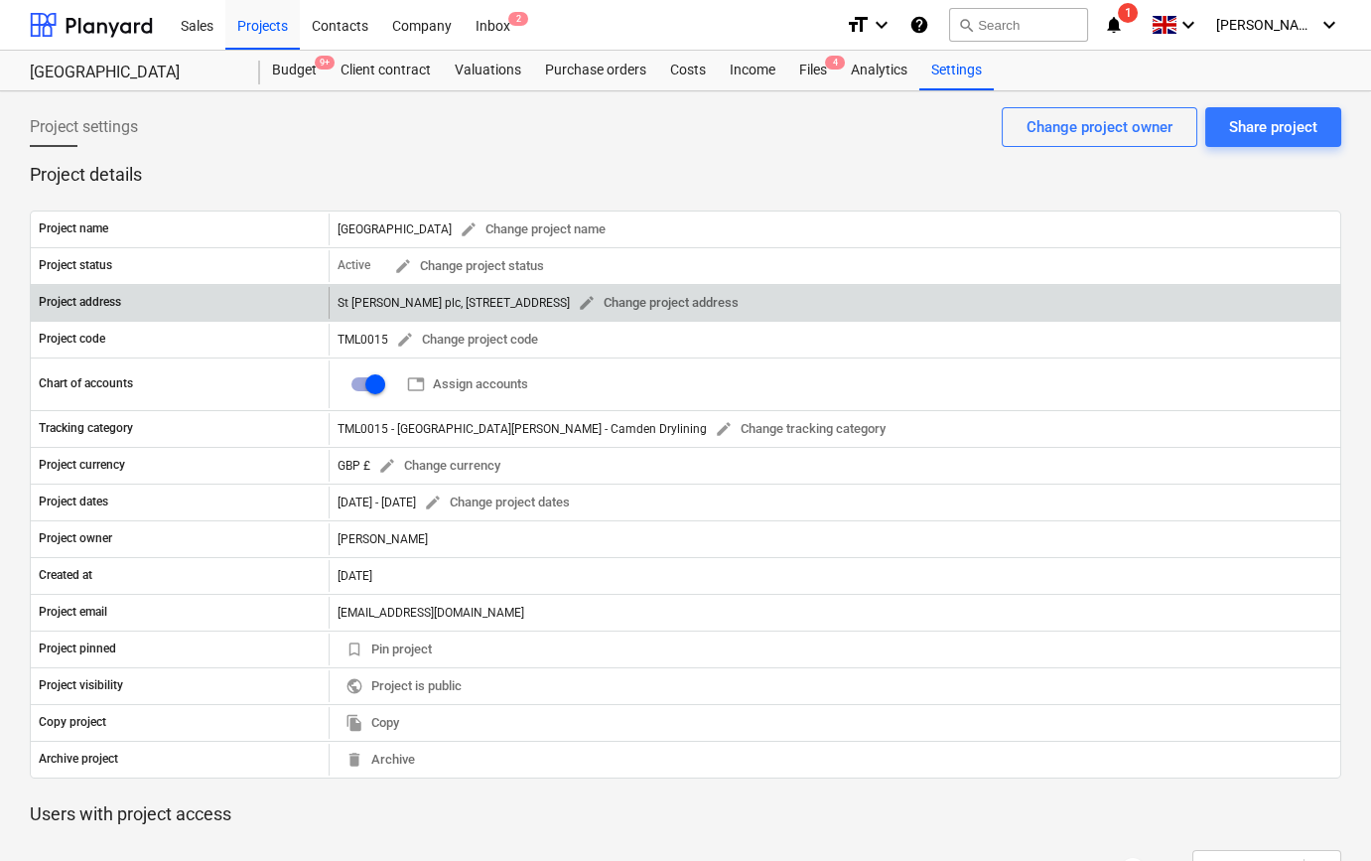
drag, startPoint x: 716, startPoint y: 297, endPoint x: 336, endPoint y: 314, distance: 380.6
click at [336, 314] on div "St [PERSON_NAME] plc, [STREET_ADDRESS] edit Change project address" at bounding box center [835, 303] width 1012 height 32
copy div "St [PERSON_NAME] plc, [STREET_ADDRESS]"
